Goal: Task Accomplishment & Management: Use online tool/utility

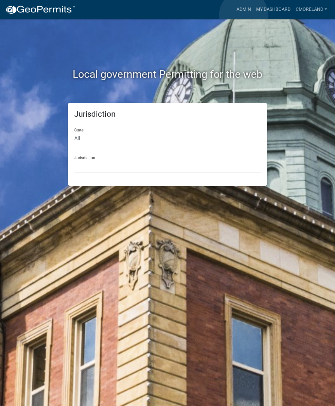
click at [244, 15] on link "Admin" at bounding box center [244, 9] width 20 height 12
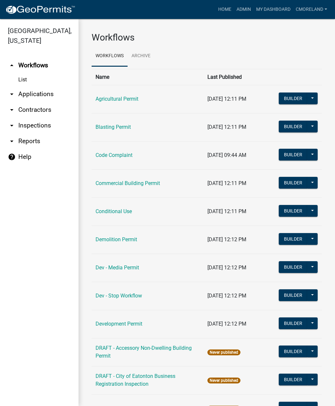
click at [53, 129] on link "arrow_drop_down Inspections" at bounding box center [39, 126] width 78 height 16
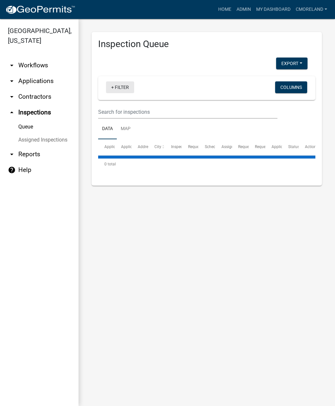
click at [116, 89] on link "+ Filter" at bounding box center [120, 87] width 28 height 12
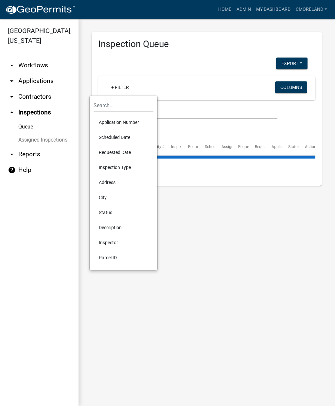
select select "2: 50"
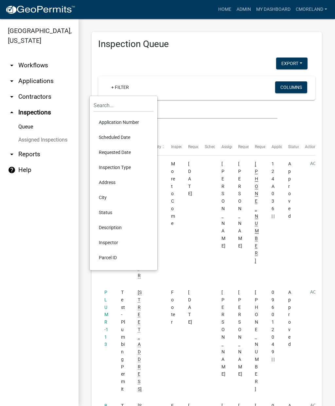
click at [125, 135] on li "Scheduled Date" at bounding box center [124, 137] width 60 height 15
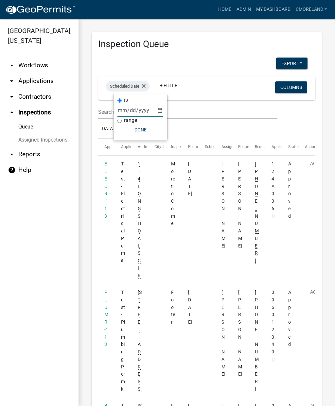
click at [131, 113] on input "date" at bounding box center [140, 110] width 46 height 13
type input "[DATE]"
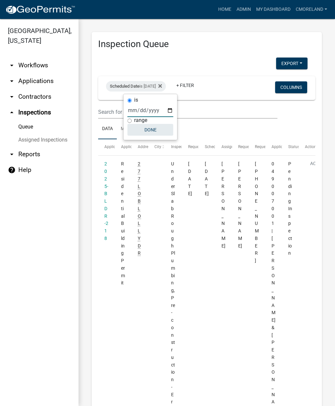
click at [147, 131] on button "Done" at bounding box center [151, 130] width 46 height 12
